Goal: Go to known website: Access a specific website the user already knows

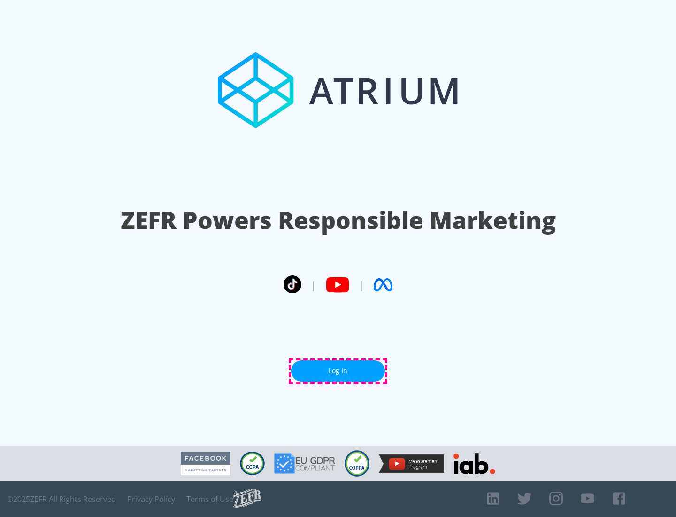
click at [338, 371] on link "Log In" at bounding box center [338, 370] width 94 height 21
